Goal: Task Accomplishment & Management: Use online tool/utility

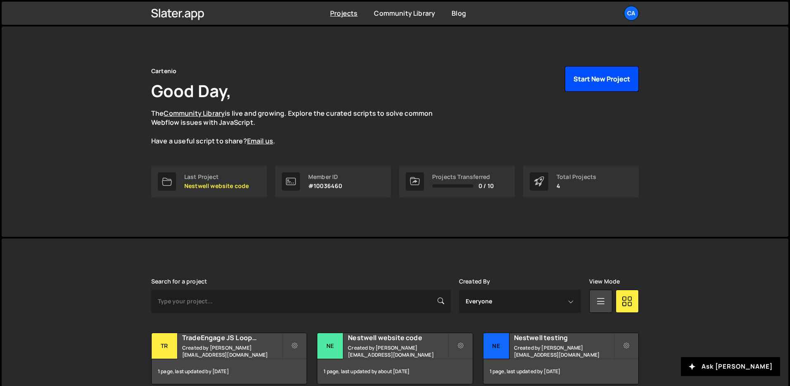
click at [582, 76] on button "Start New Project" at bounding box center [602, 79] width 74 height 26
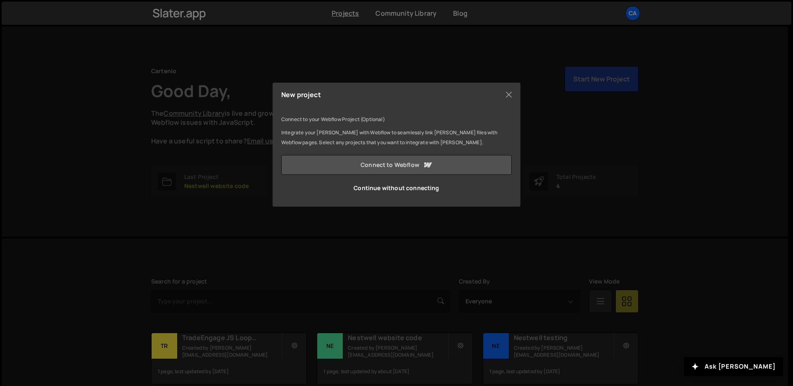
click at [434, 165] on link "Connect to Webflow" at bounding box center [396, 165] width 230 height 20
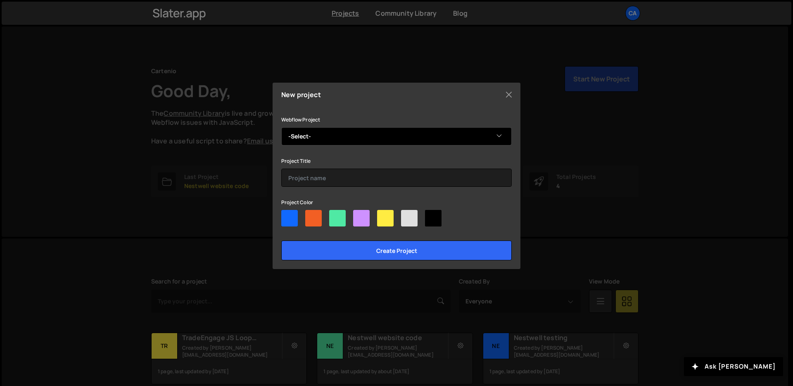
click at [326, 139] on select "-Select- Nestwell" at bounding box center [396, 136] width 230 height 18
select select "68523a761605d036cc0844d0"
click at [281, 127] on select "-Select- Nestwell" at bounding box center [396, 136] width 230 height 18
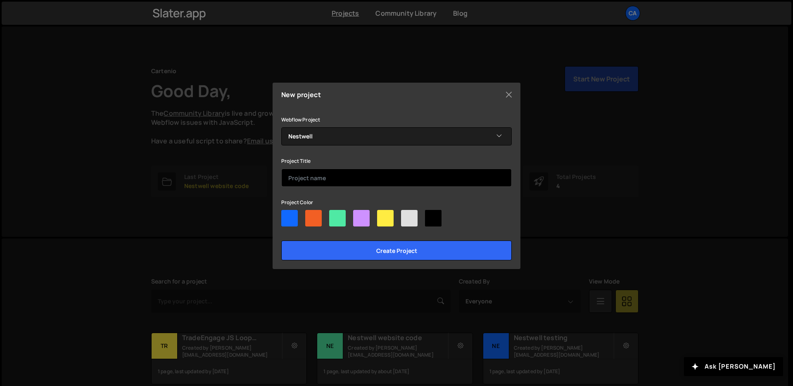
click at [330, 183] on input "text" at bounding box center [396, 178] width 230 height 18
type input "Nestwell Report Code"
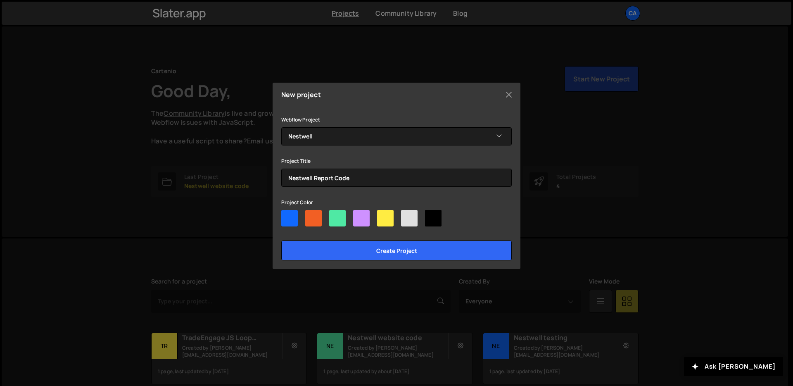
click at [349, 219] on div at bounding box center [396, 220] width 230 height 20
click at [339, 220] on div at bounding box center [337, 218] width 17 height 17
click at [335, 215] on input"] "radio" at bounding box center [331, 212] width 5 height 5
radio input"] "true"
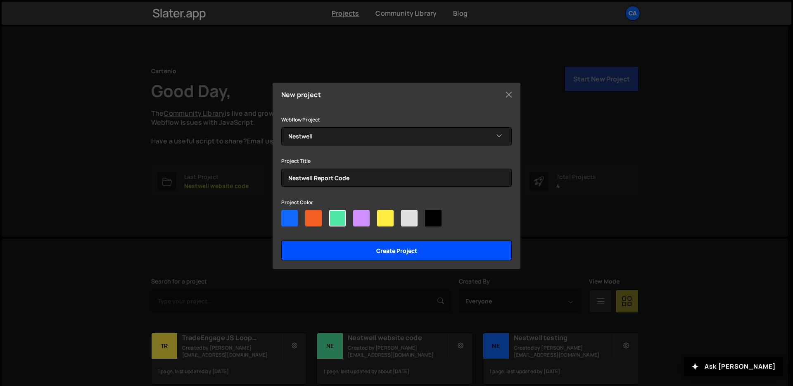
click at [377, 251] on input "Create project" at bounding box center [396, 250] width 230 height 20
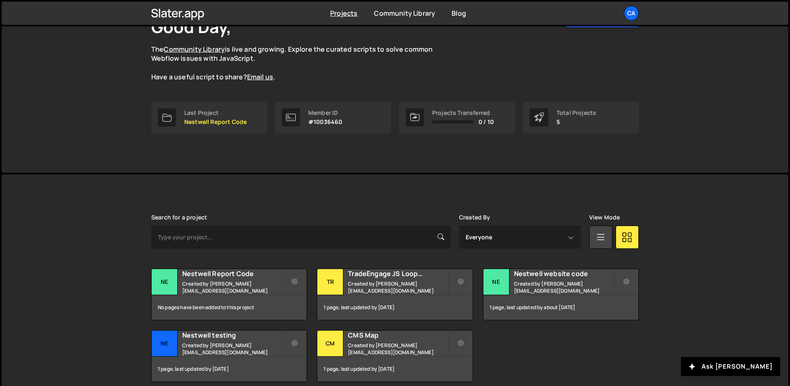
scroll to position [101, 0]
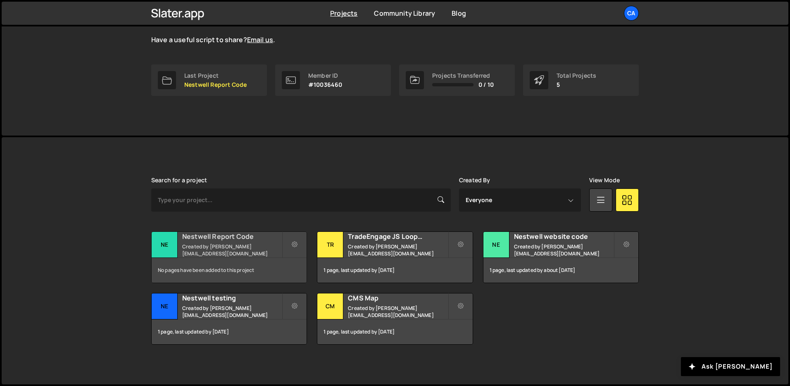
click at [261, 249] on small "Created by conor@cartenio.com" at bounding box center [232, 250] width 100 height 14
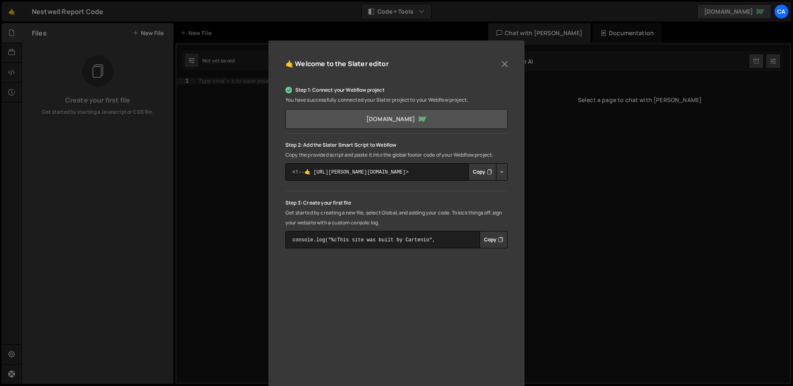
scroll to position [53, 0]
click at [400, 121] on link "[DOMAIN_NAME]" at bounding box center [396, 118] width 222 height 20
click at [474, 171] on button "Copy" at bounding box center [482, 170] width 28 height 17
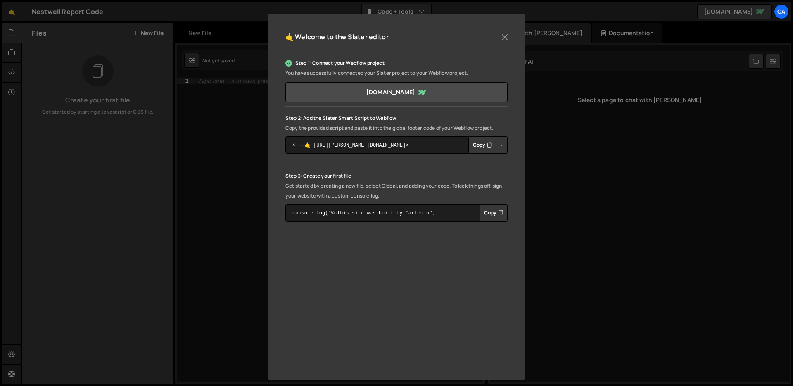
scroll to position [85, 0]
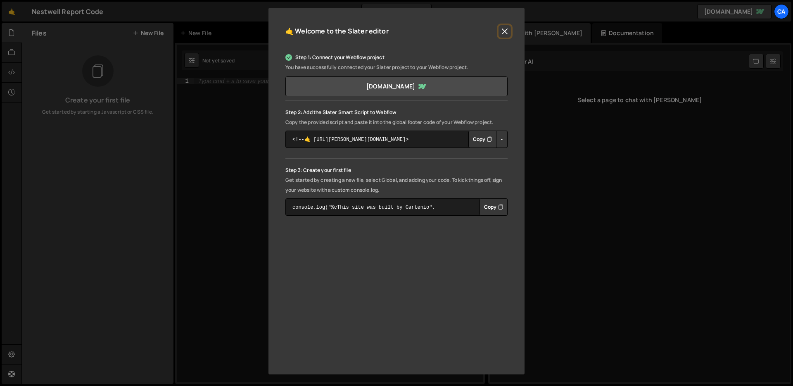
click at [501, 36] on button "Close" at bounding box center [505, 31] width 12 height 12
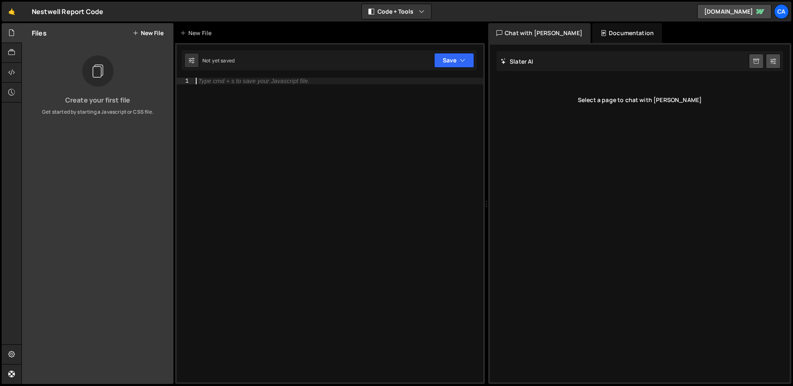
click at [282, 88] on div "Type cmd + s to save your Javascript file." at bounding box center [338, 237] width 289 height 318
paste textarea "</script>"
type textarea "</script>"
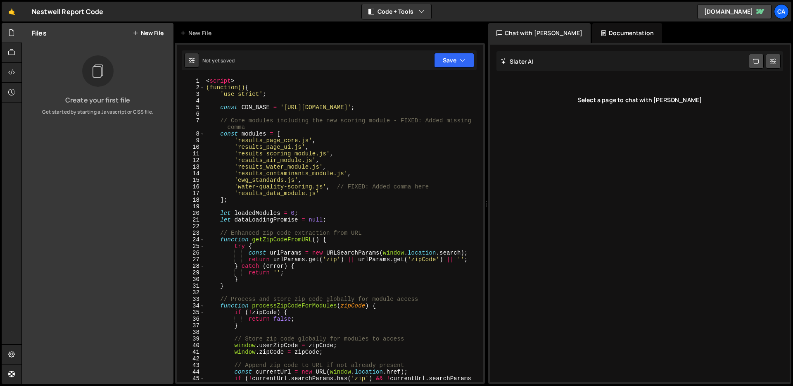
scroll to position [0, 0]
click at [445, 62] on button "Save" at bounding box center [454, 60] width 40 height 15
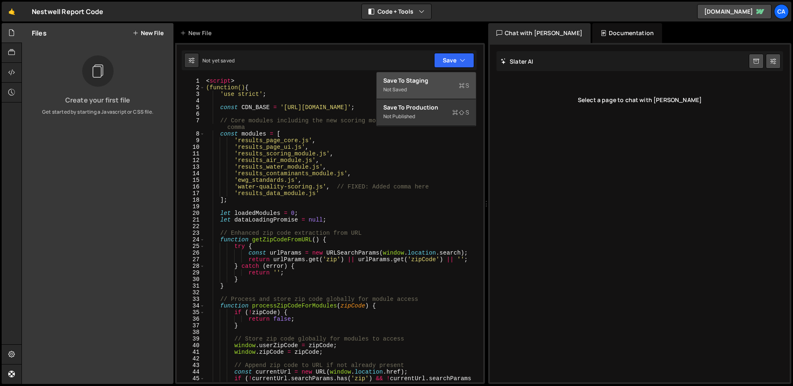
click at [435, 83] on div "Save to Staging S" at bounding box center [426, 80] width 86 height 8
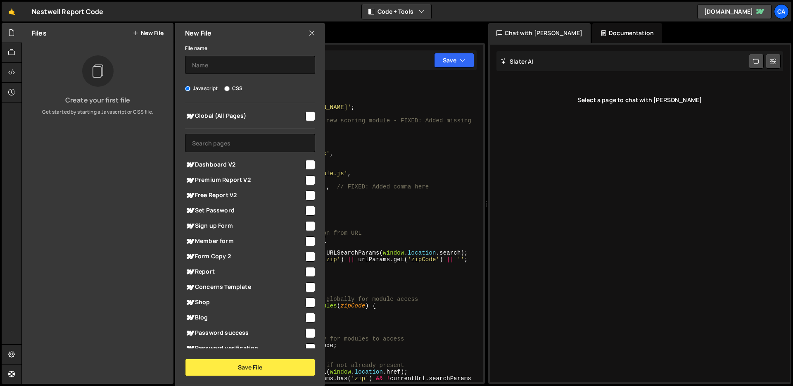
click at [305, 116] on input "checkbox" at bounding box center [310, 116] width 10 height 10
checkbox input "true"
click at [271, 373] on button "Save File" at bounding box center [250, 367] width 130 height 17
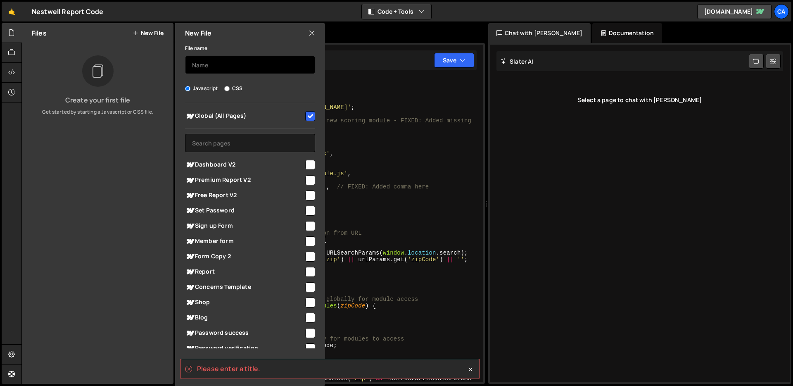
click at [228, 62] on input "text" at bounding box center [250, 65] width 130 height 18
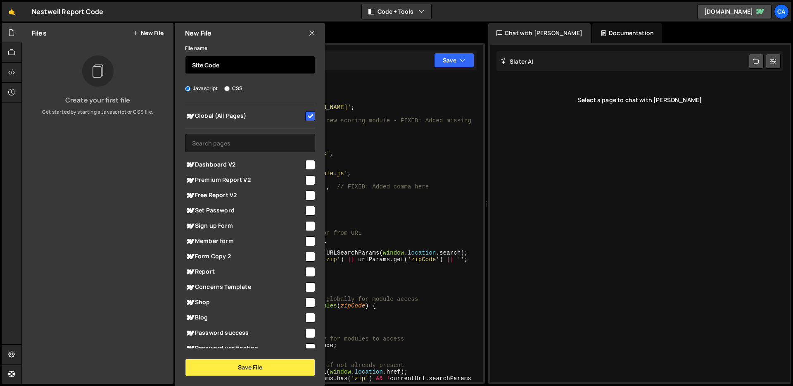
drag, startPoint x: 219, startPoint y: 66, endPoint x: 164, endPoint y: 62, distance: 55.1
click at [164, 62] on div "Files New File Create your first file Get started by starting a Javascript or C…" at bounding box center [98, 203] width 152 height 361
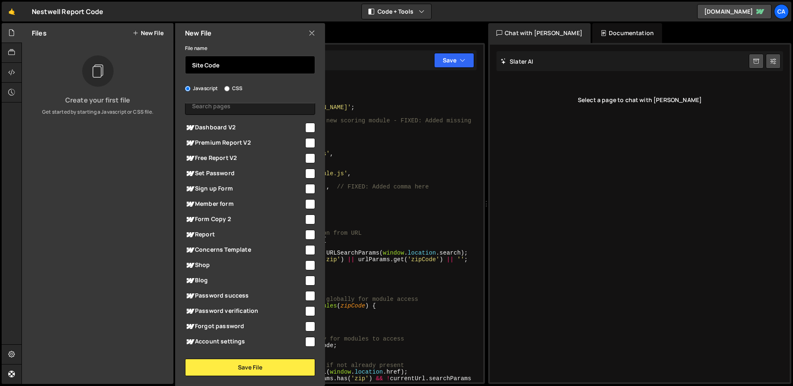
scroll to position [38, 0]
type input "Site Code"
click at [305, 139] on input "checkbox" at bounding box center [310, 142] width 10 height 10
checkbox input "true"
drag, startPoint x: 221, startPoint y: 62, endPoint x: 175, endPoint y: 62, distance: 45.4
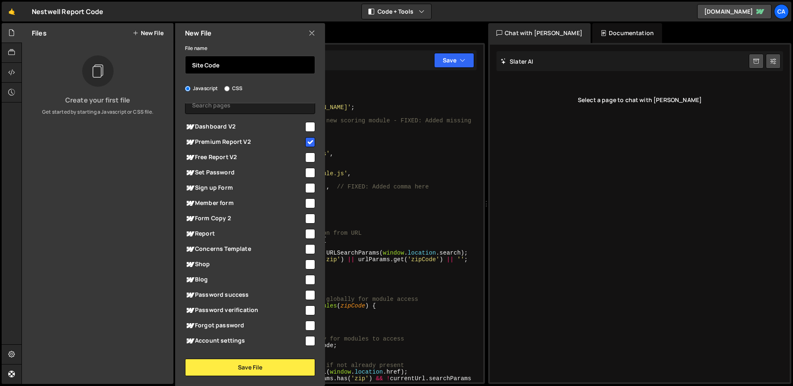
click at [176, 62] on div "File name Site Code Javascript CSS Global (All Pages)" at bounding box center [250, 209] width 150 height 333
type input "Premium Report V2"
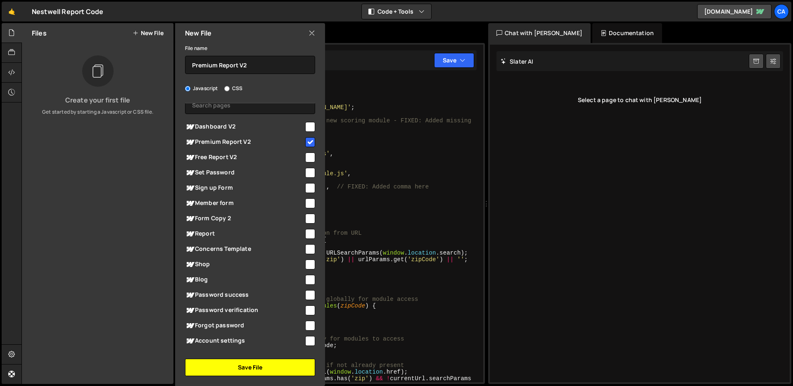
click at [261, 364] on button "Save File" at bounding box center [250, 367] width 130 height 17
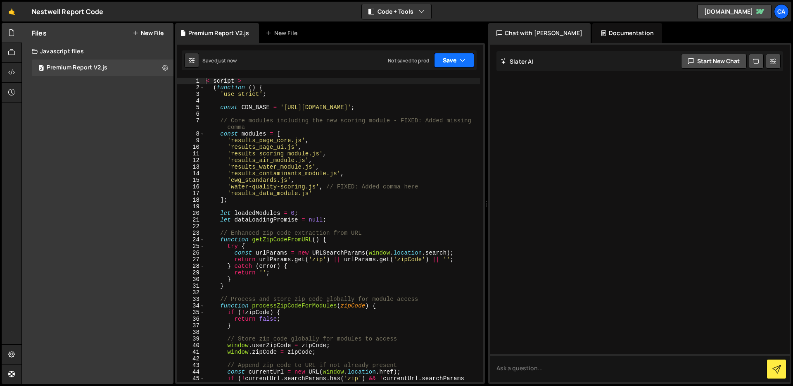
click at [453, 57] on button "Save" at bounding box center [454, 60] width 40 height 15
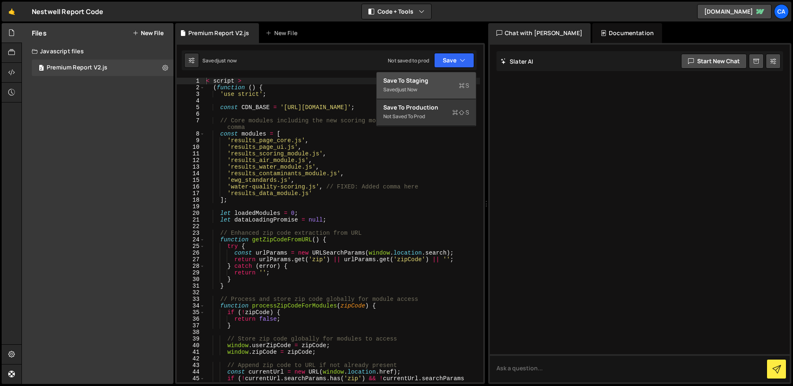
click at [439, 89] on div "Saved just now" at bounding box center [426, 90] width 86 height 10
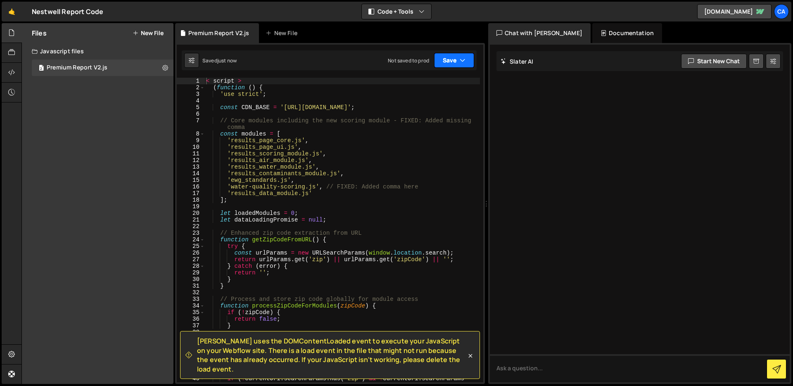
click at [447, 65] on button "Save" at bounding box center [454, 60] width 40 height 15
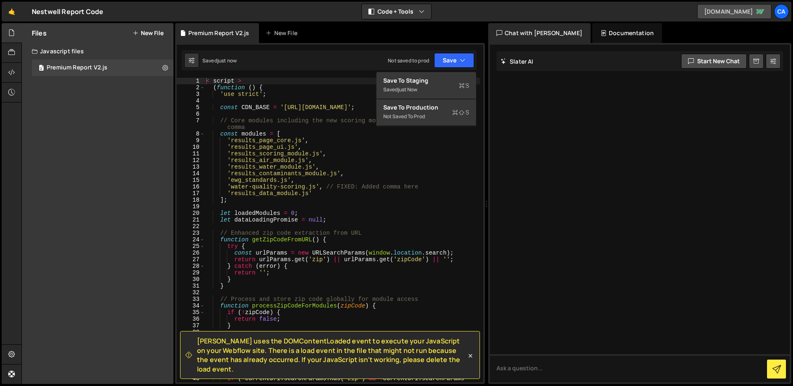
click at [736, 13] on link "[DOMAIN_NAME]" at bounding box center [734, 11] width 74 height 15
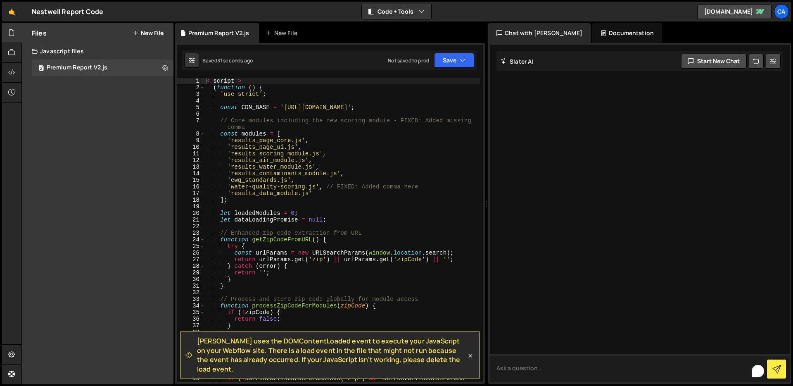
click at [527, 372] on textarea "To enrich screen reader interactions, please activate Accessibility in Grammarl…" at bounding box center [640, 368] width 300 height 28
type textarea "Can you look at this code and remove the DOMContentLoaded event"
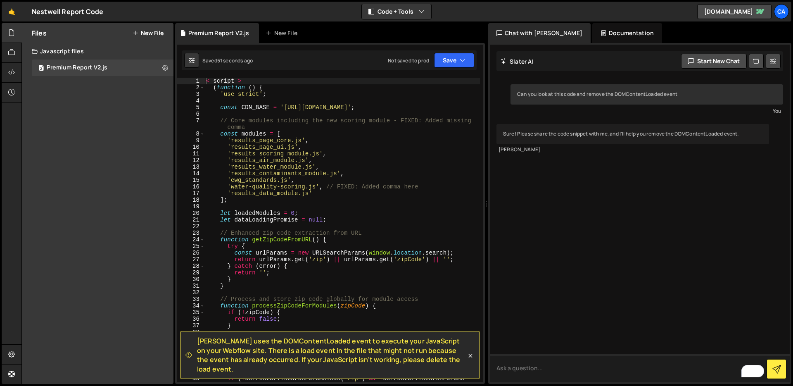
paste textarea "<script> (function() { 'use strict'; const CDN_BASE = '[URL][DOMAIN_NAME]'; // …"
type textarea "<script> (function() { 'use strict'; const CDN_BASE = '[URL][DOMAIN_NAME]'; // …"
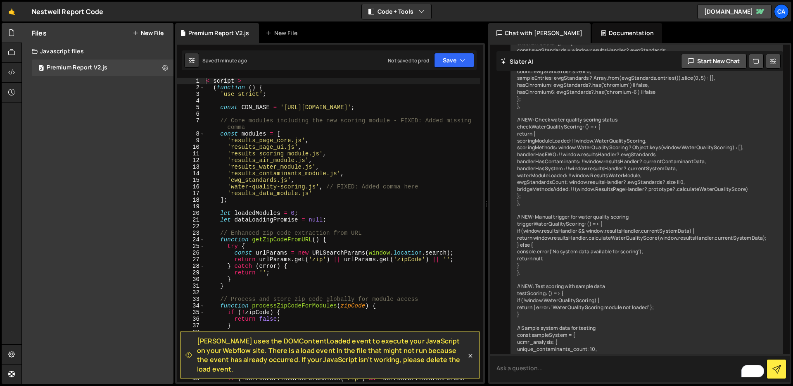
scroll to position [8670, 0]
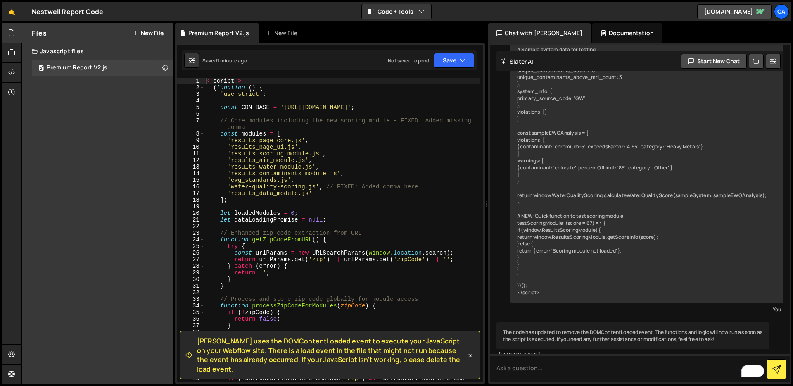
type textarea "if (!zipCode) {"
click at [380, 312] on div "< script > ( function ( ) { 'use strict' ; const CDN_BASE = '[URL][DOMAIN_NAME]…" at bounding box center [342, 237] width 276 height 318
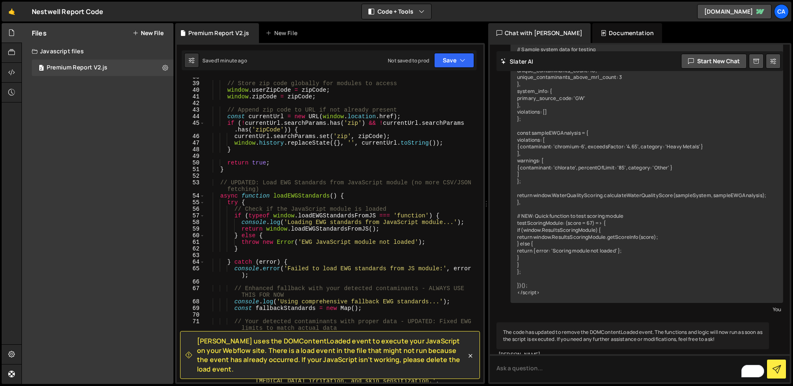
scroll to position [384, 0]
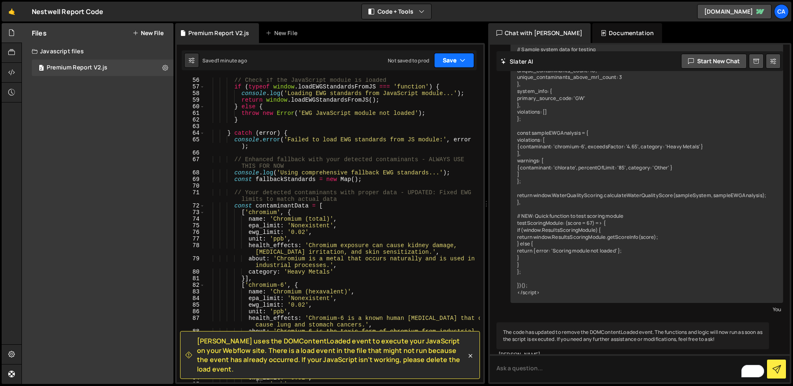
click at [442, 66] on button "Save" at bounding box center [454, 60] width 40 height 15
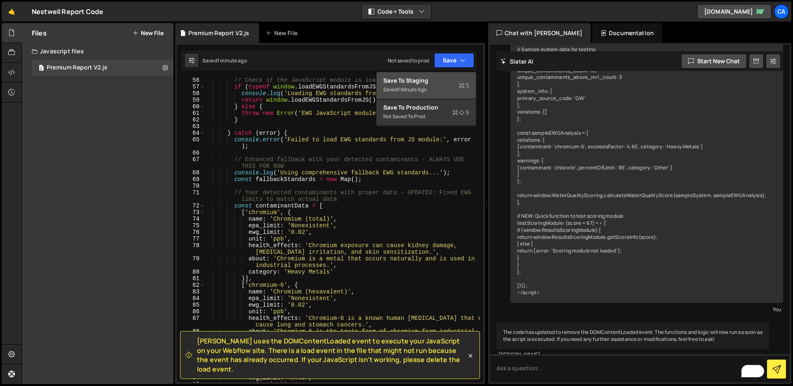
click at [430, 78] on div "Save to Staging S" at bounding box center [426, 80] width 86 height 8
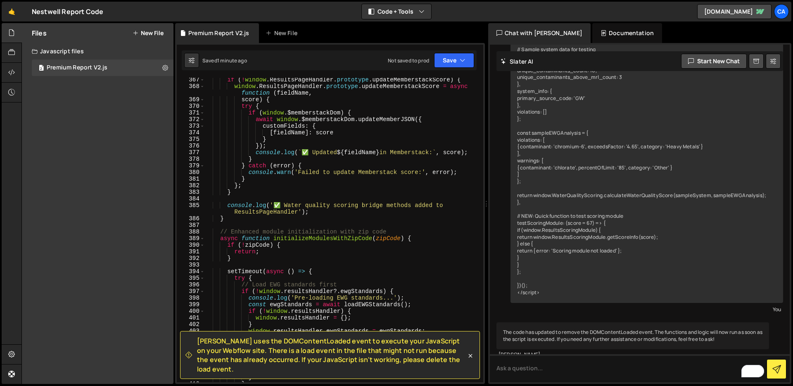
scroll to position [2991, 0]
